Goal: Information Seeking & Learning: Learn about a topic

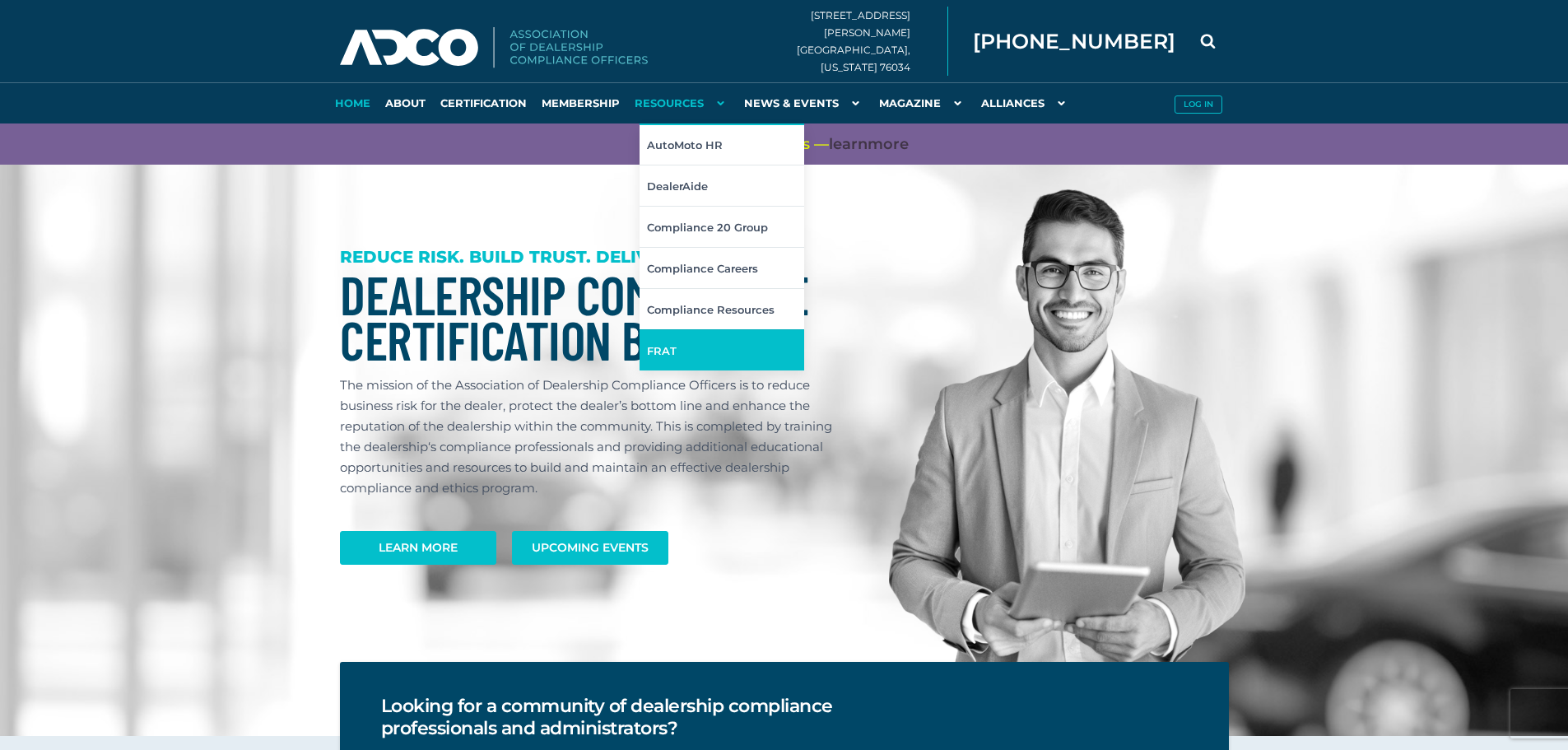
click at [686, 352] on link "FRAT" at bounding box center [722, 350] width 165 height 41
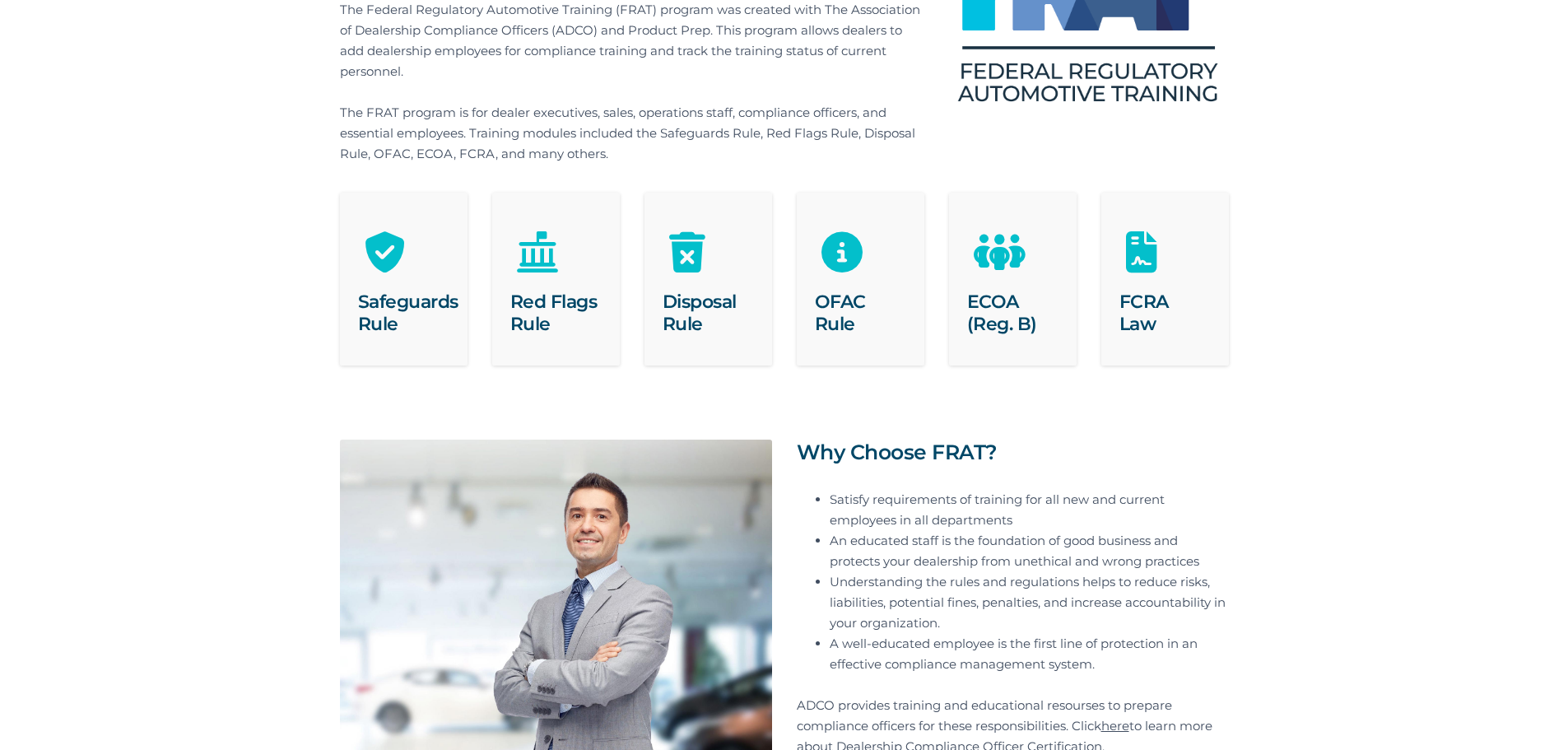
scroll to position [274, 0]
click at [1149, 279] on div "FCRA Law" at bounding box center [1165, 312] width 128 height 93
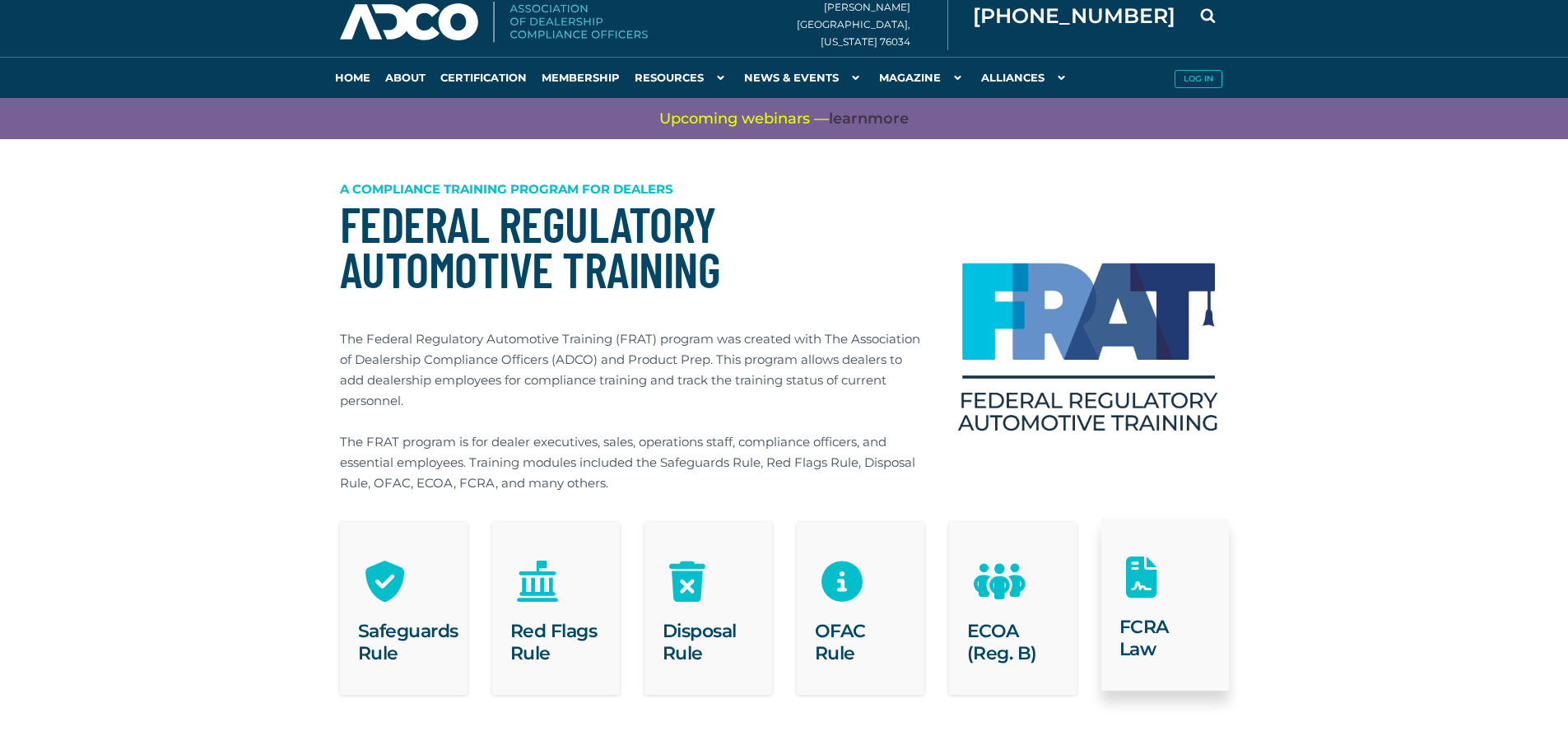
scroll to position [0, 0]
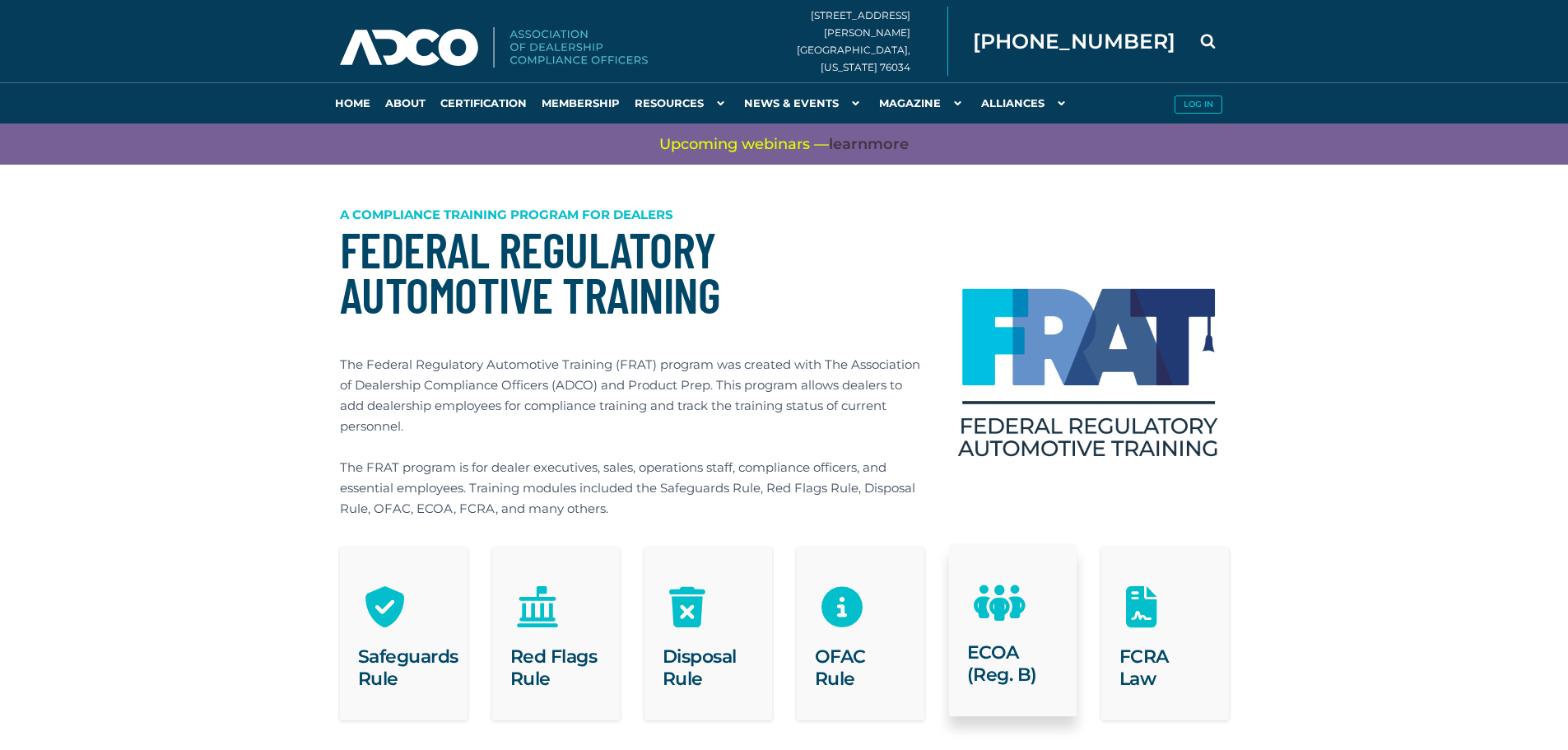
click at [999, 669] on h2 "ECOA (Reg. B)" at bounding box center [1012, 663] width 91 height 44
